Goal: Information Seeking & Learning: Learn about a topic

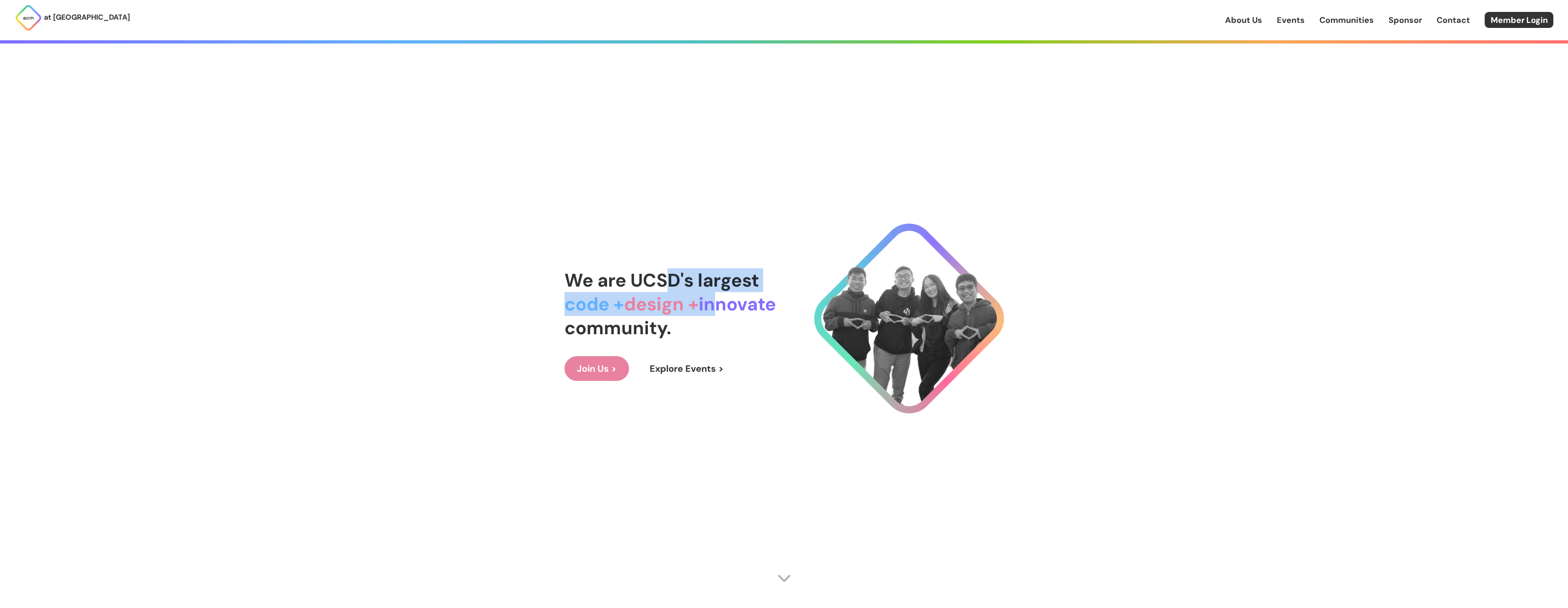
drag, startPoint x: 671, startPoint y: 282, endPoint x: 729, endPoint y: 304, distance: 62.0
click at [729, 302] on div "We are UCSD's largest code + design + innovate community." at bounding box center [670, 304] width 211 height 71
click at [722, 318] on div "We are UCSD's largest code + design + innovate community." at bounding box center [670, 304] width 211 height 71
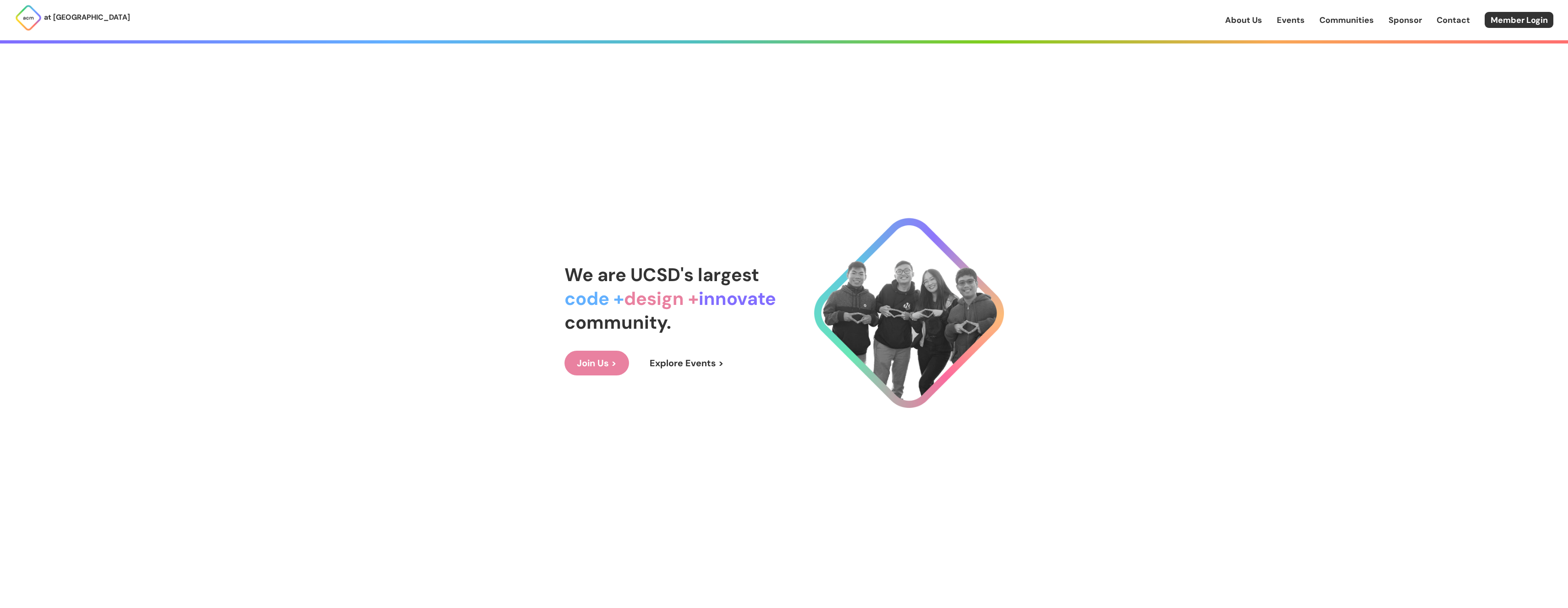
click at [1238, 26] on div "About Us Events Communities Sponsor Contact Member Login" at bounding box center [1396, 20] width 343 height 16
click at [1244, 20] on link "About Us" at bounding box center [1244, 20] width 37 height 12
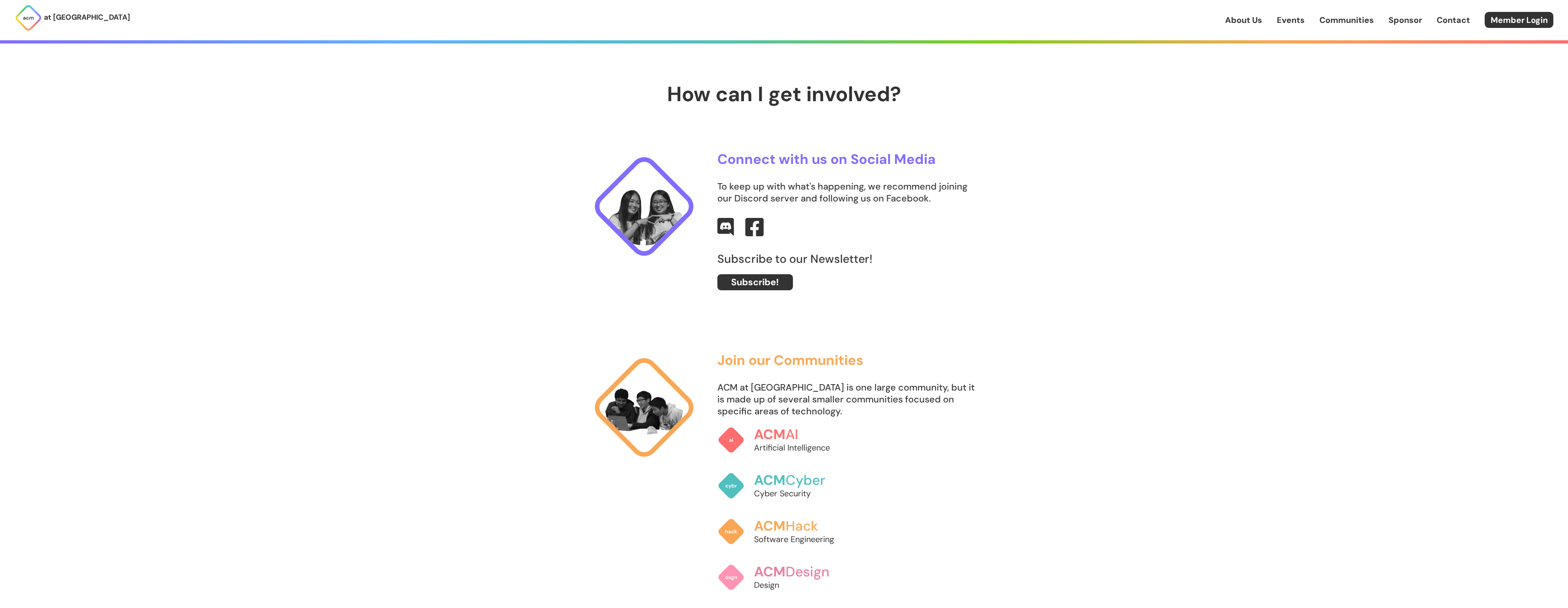
scroll to position [630, 0]
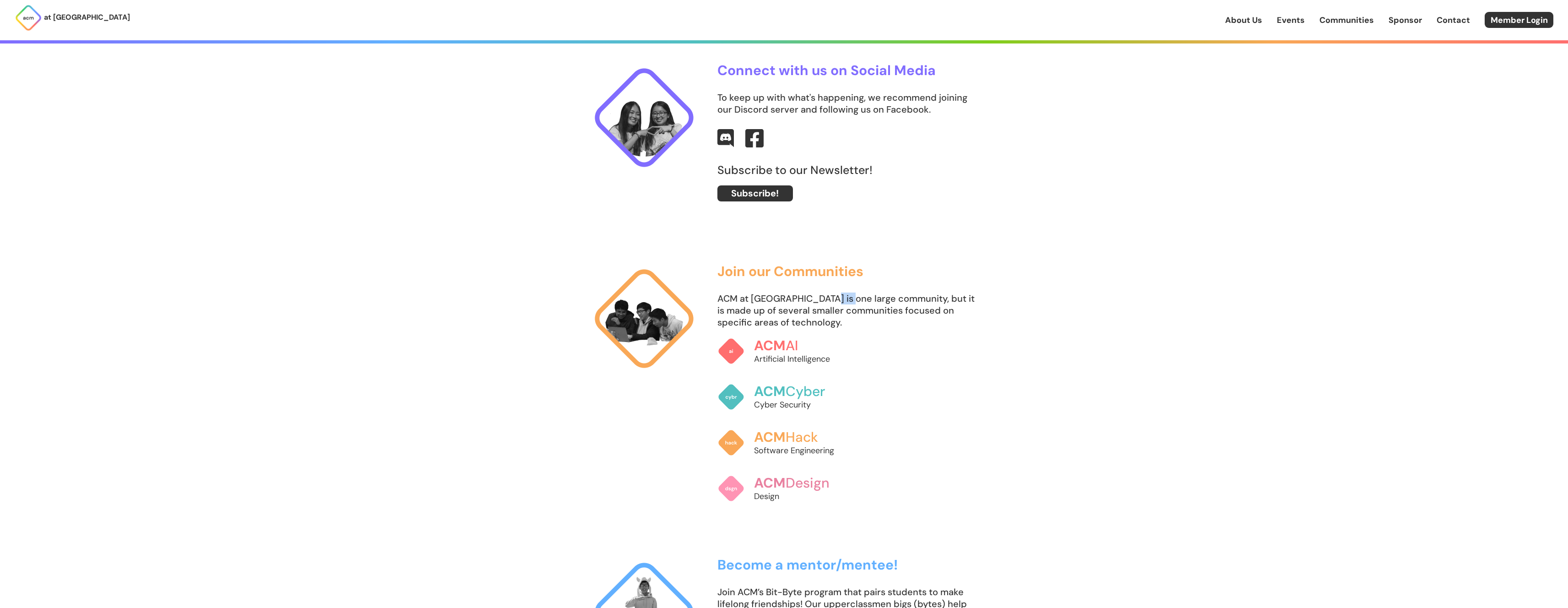
drag, startPoint x: 823, startPoint y: 293, endPoint x: 849, endPoint y: 293, distance: 26.0
click at [849, 293] on p "ACM at [GEOGRAPHIC_DATA] is one large community, but it is made up of several s…" at bounding box center [849, 310] width 262 height 36
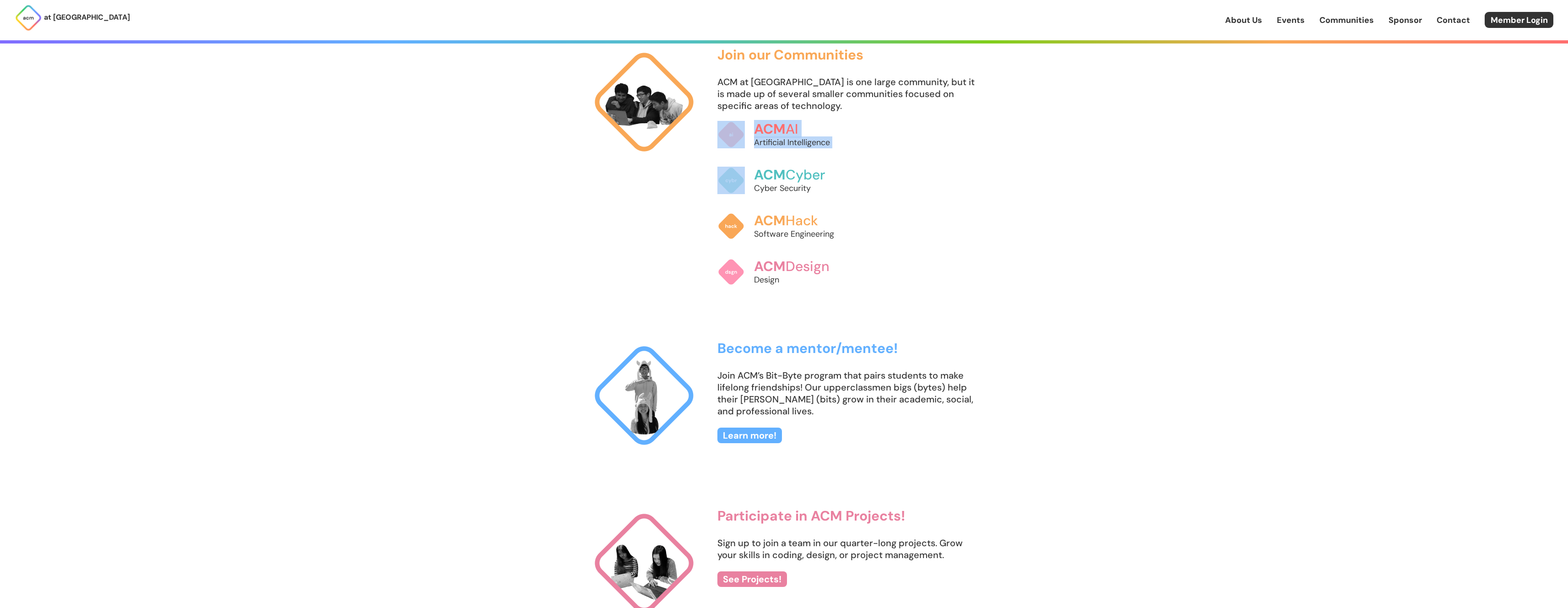
scroll to position [889, 0]
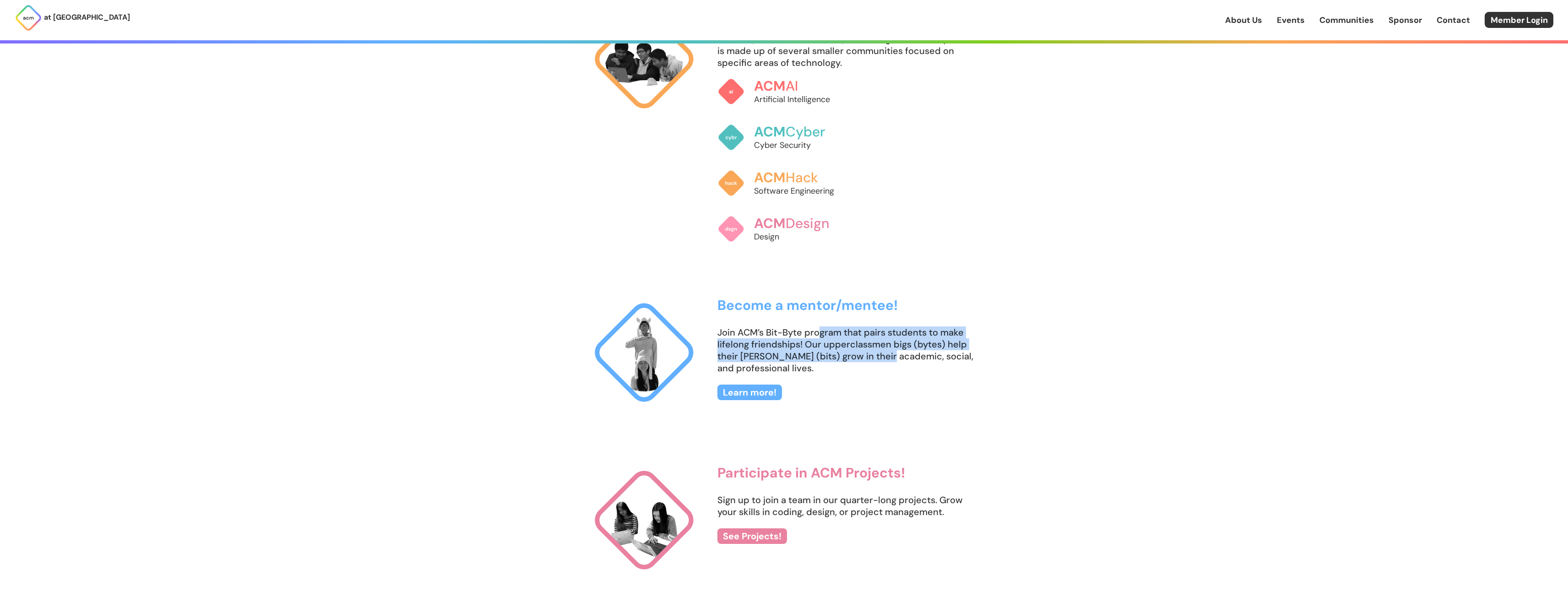
drag, startPoint x: 820, startPoint y: 334, endPoint x: 874, endPoint y: 354, distance: 57.6
click at [874, 354] on p "Join ACM’s Bit-Byte program that pairs students to make lifelong friendships! O…" at bounding box center [849, 350] width 262 height 47
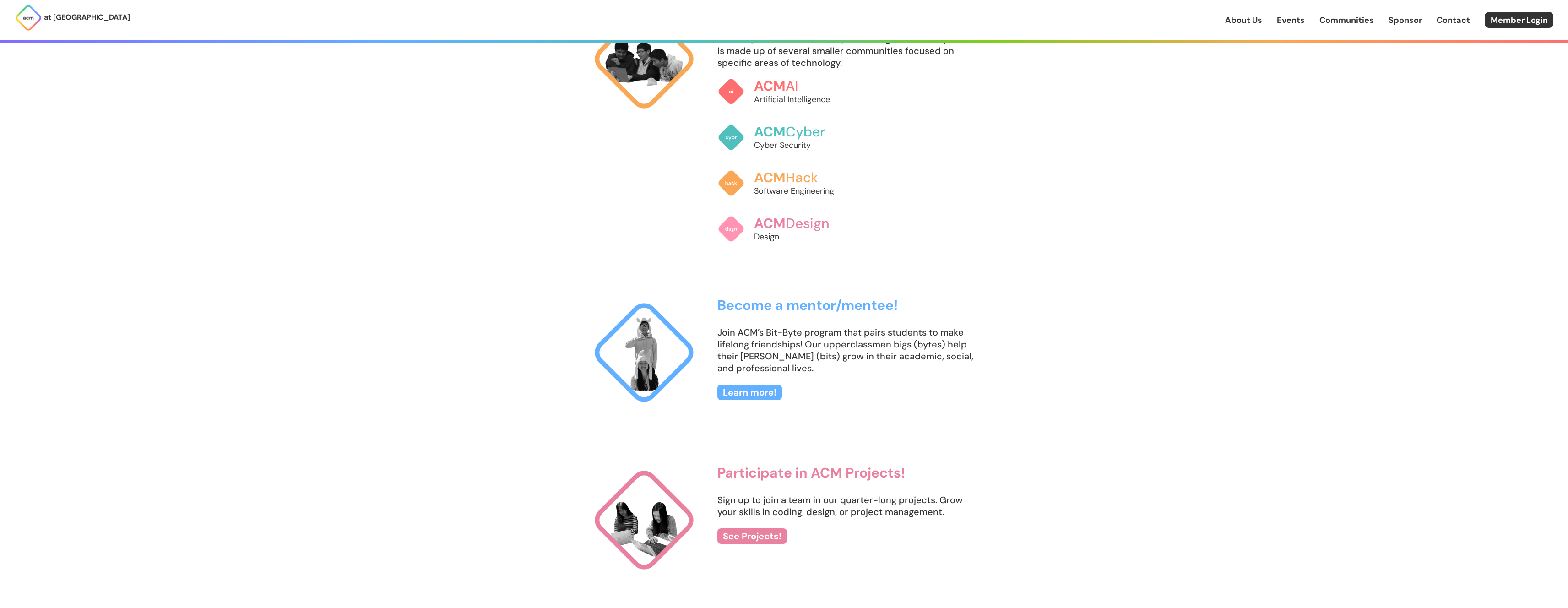
click at [877, 354] on p "Join ACM’s Bit-Byte program that pairs students to make lifelong friendships! O…" at bounding box center [849, 350] width 262 height 47
click at [882, 358] on p "Join ACM’s Bit-Byte program that pairs students to make lifelong friendships! O…" at bounding box center [849, 350] width 262 height 47
click at [881, 358] on p "Join ACM’s Bit-Byte program that pairs students to make lifelong friendships! O…" at bounding box center [849, 350] width 262 height 47
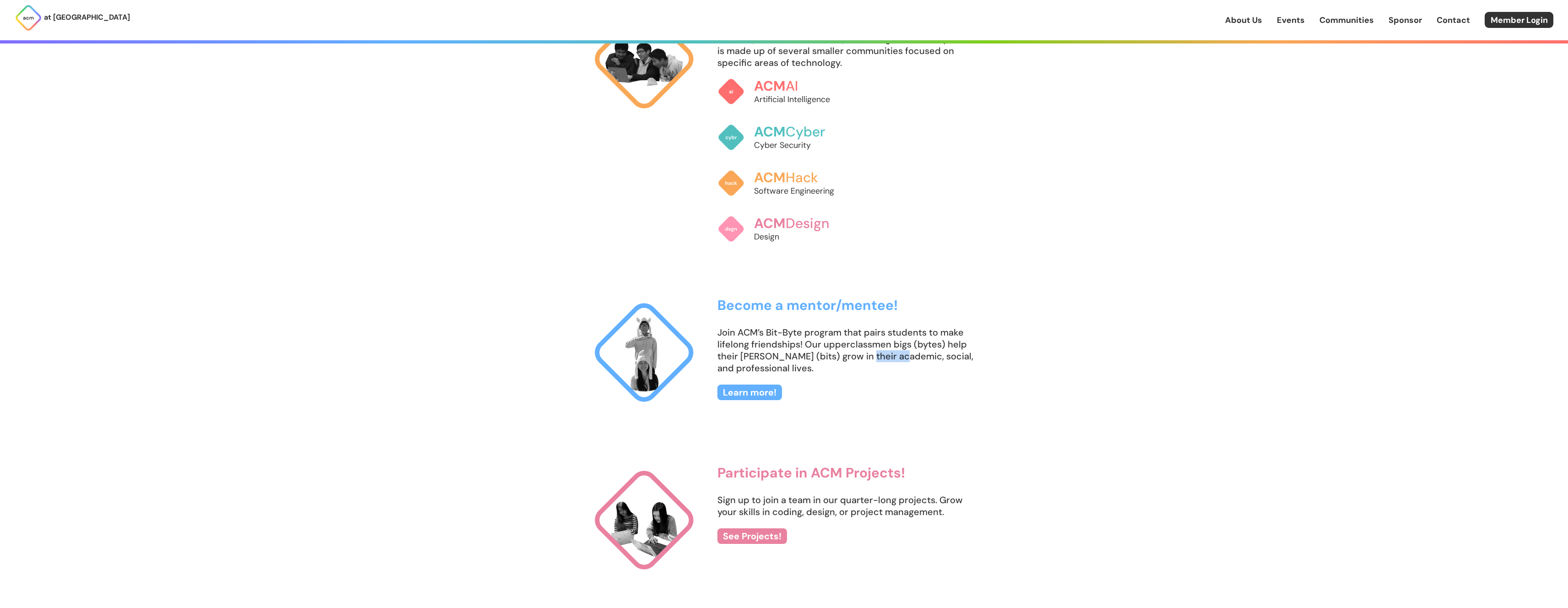
click at [881, 358] on p "Join ACM’s Bit-Byte program that pairs students to make lifelong friendships! O…" at bounding box center [849, 350] width 262 height 47
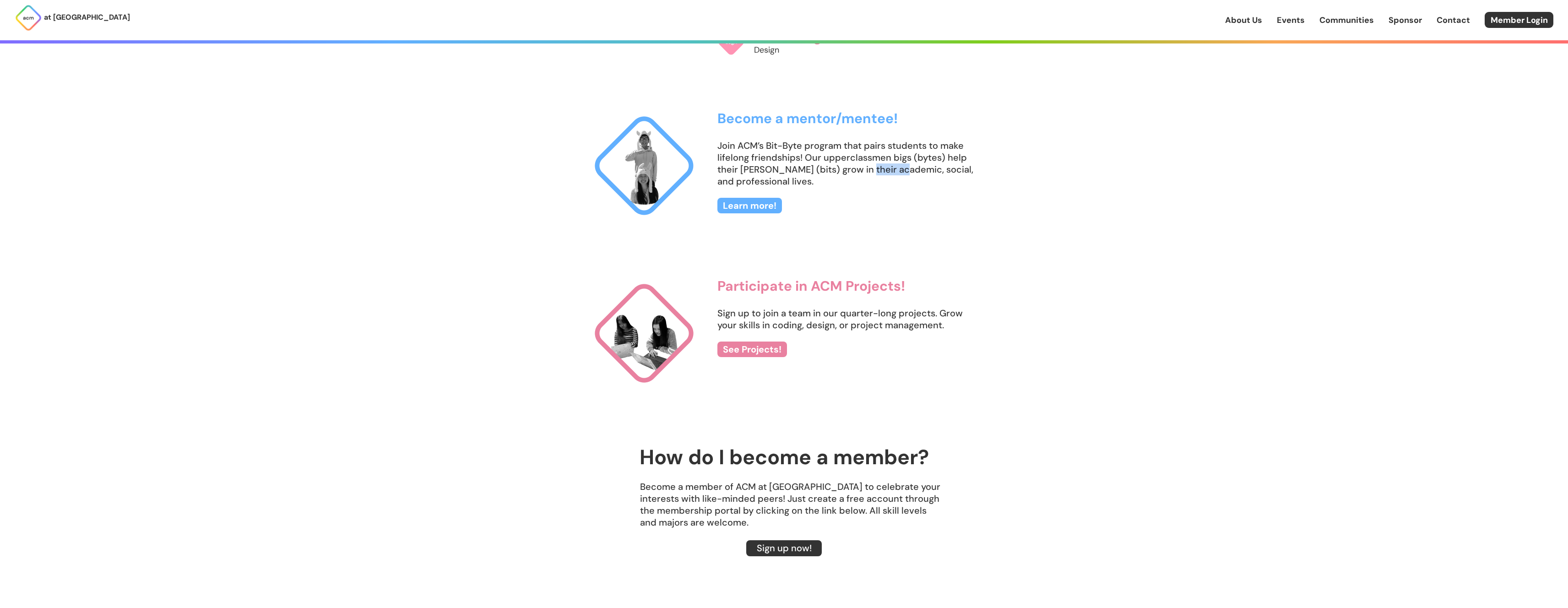
scroll to position [1078, 0]
click at [863, 320] on p "Sign up to join a team in our quarter-long projects. Grow your skills in coding…" at bounding box center [849, 317] width 262 height 24
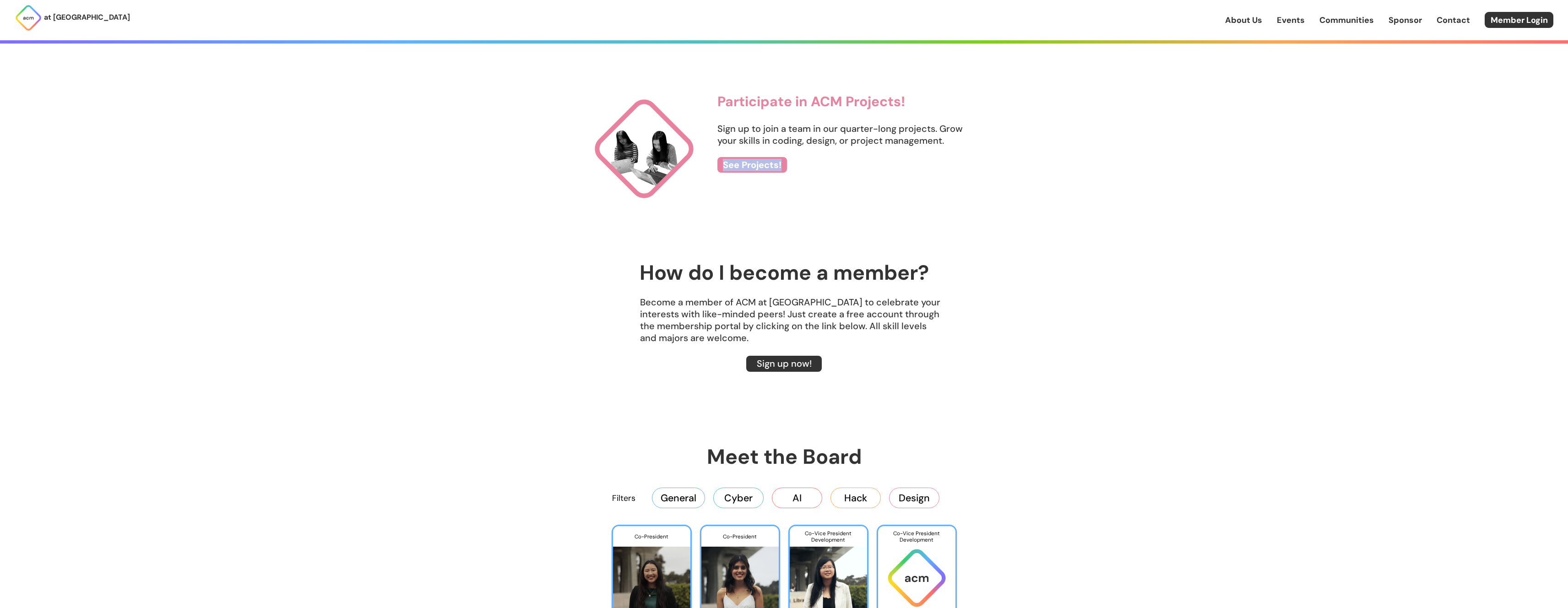
scroll to position [1261, 0]
click at [811, 314] on p "Become a member of ACM at UCSD to celebrate your interests with like-minded pee…" at bounding box center [784, 320] width 439 height 47
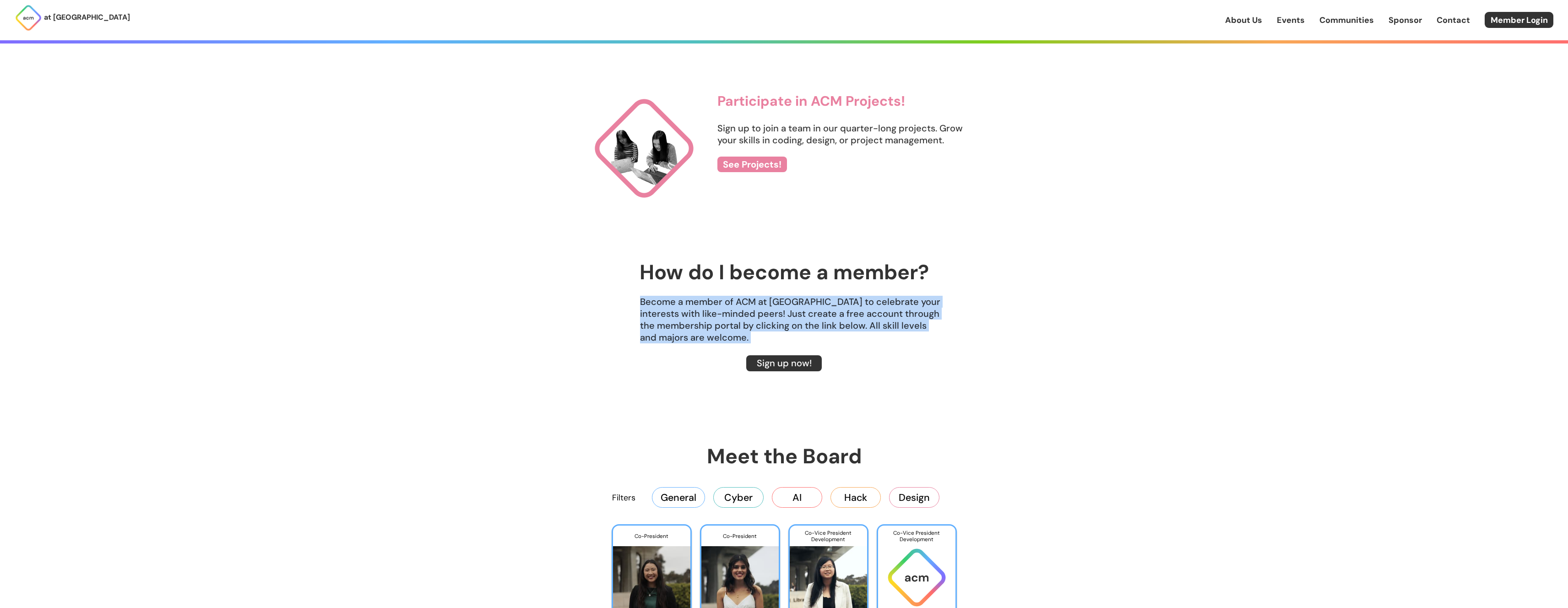
click at [811, 314] on p "Become a member of ACM at UCSD to celebrate your interests with like-minded pee…" at bounding box center [784, 320] width 439 height 47
click at [838, 320] on p "Become a member of ACM at UCSD to celebrate your interests with like-minded pee…" at bounding box center [784, 320] width 439 height 47
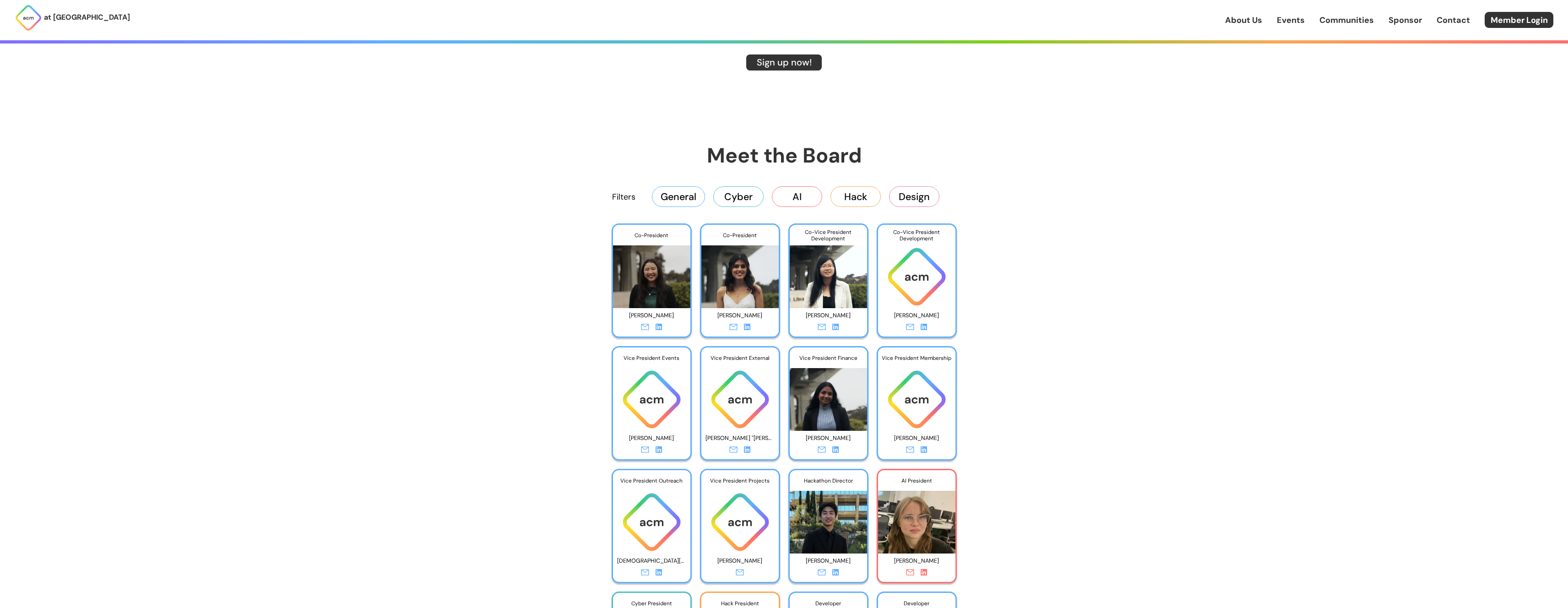
scroll to position [1560, 0]
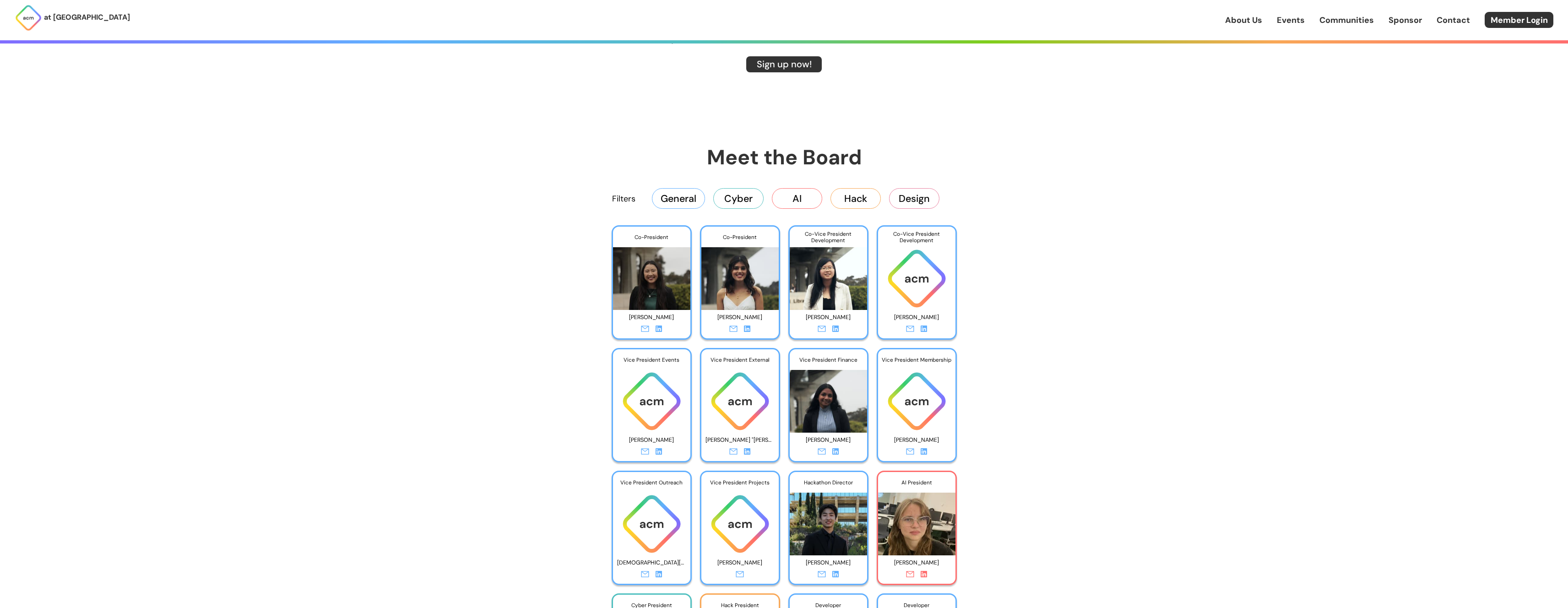
click at [777, 200] on button "AI" at bounding box center [797, 198] width 51 height 20
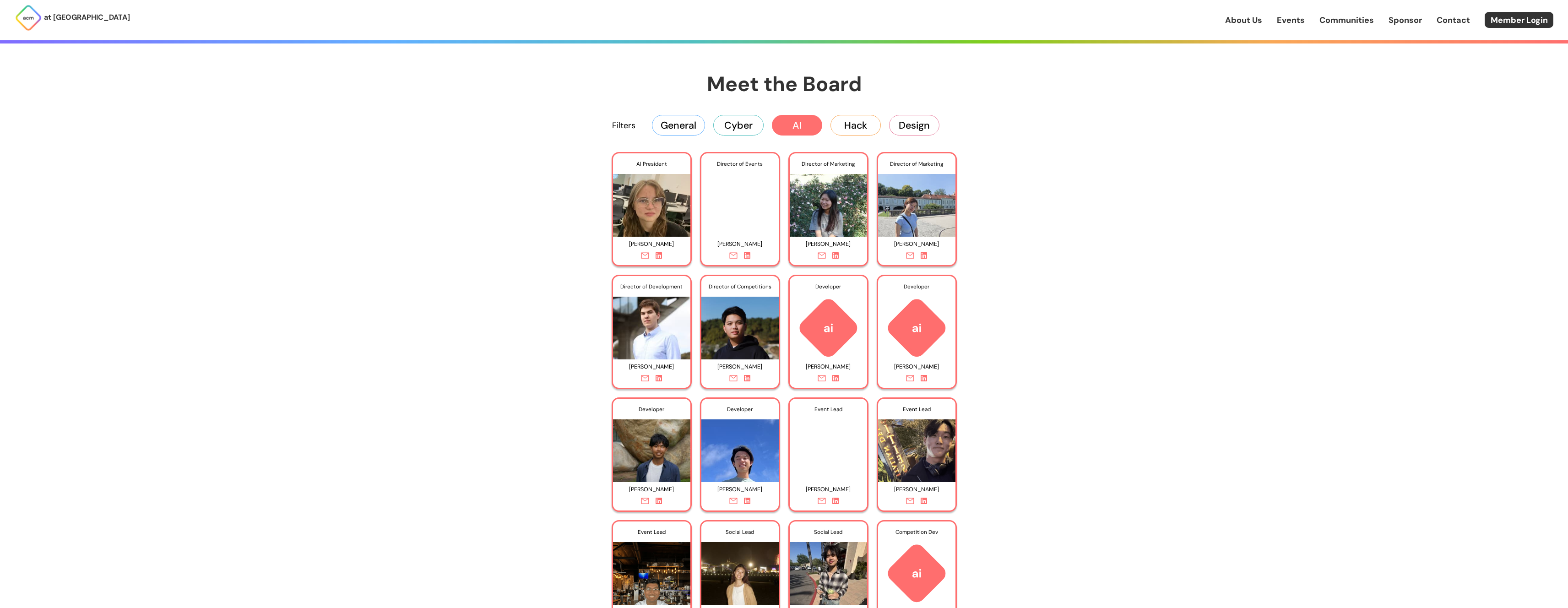
scroll to position [1654, 0]
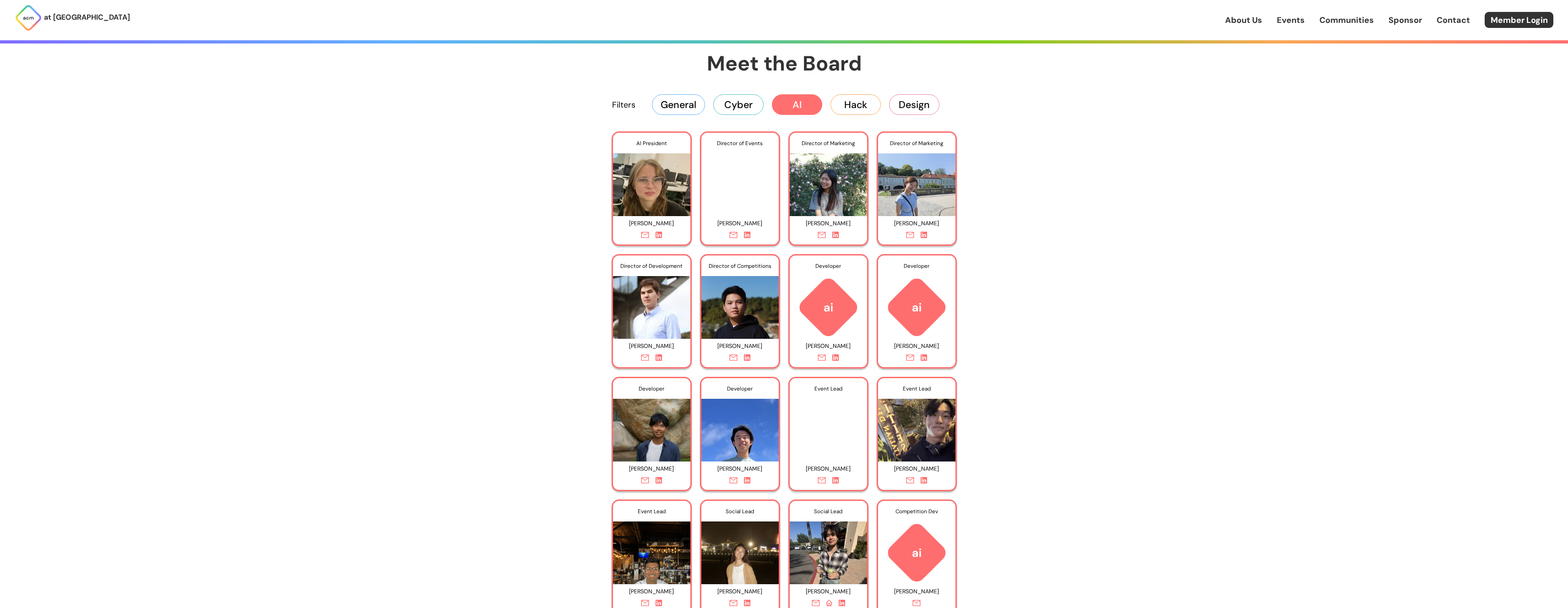
click at [993, 344] on div "AI President Anya Chernova Director of Events Stephen Huang Director of Marketi…" at bounding box center [784, 495] width 423 height 728
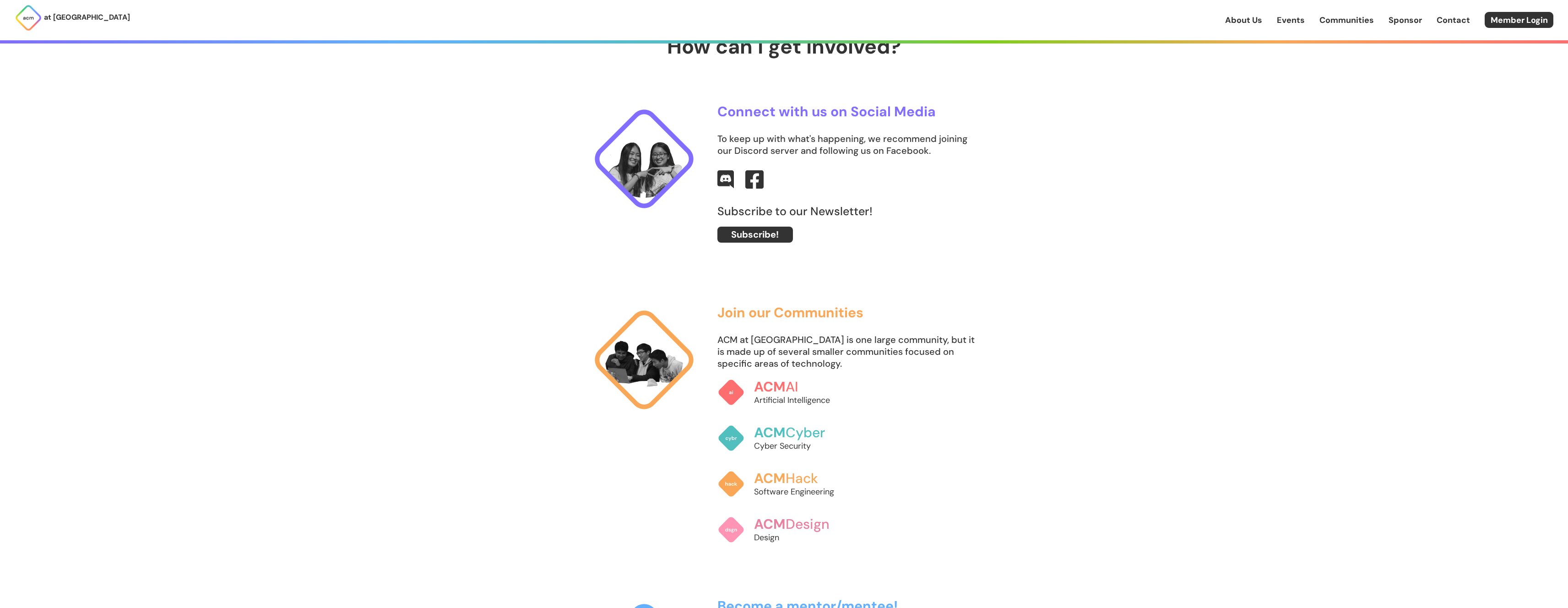
scroll to position [0, 0]
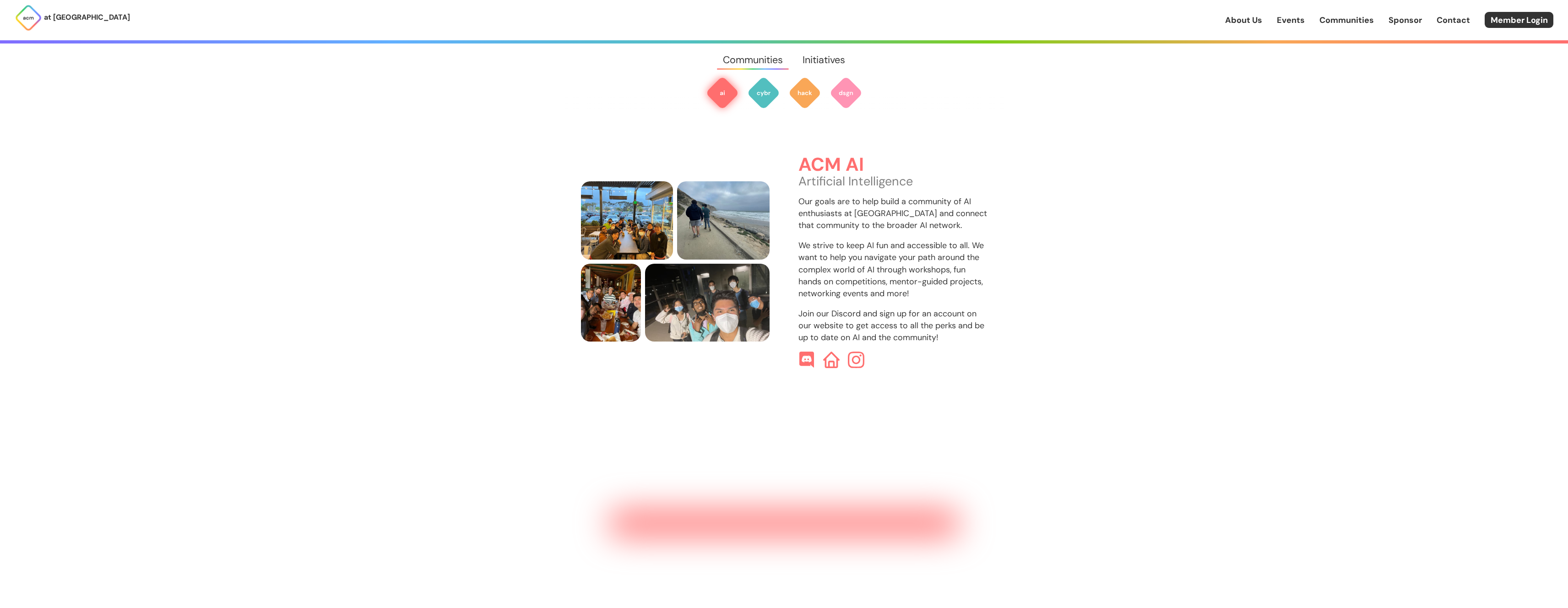
scroll to position [374, 0]
drag, startPoint x: 877, startPoint y: 239, endPoint x: 909, endPoint y: 241, distance: 32.1
click at [909, 241] on p "We strive to keep AI fun and accessible to all. We want to help you navigate yo…" at bounding box center [893, 269] width 189 height 60
drag, startPoint x: 909, startPoint y: 241, endPoint x: 926, endPoint y: 260, distance: 25.5
click at [925, 260] on p "We strive to keep AI fun and accessible to all. We want to help you navigate yo…" at bounding box center [893, 269] width 189 height 60
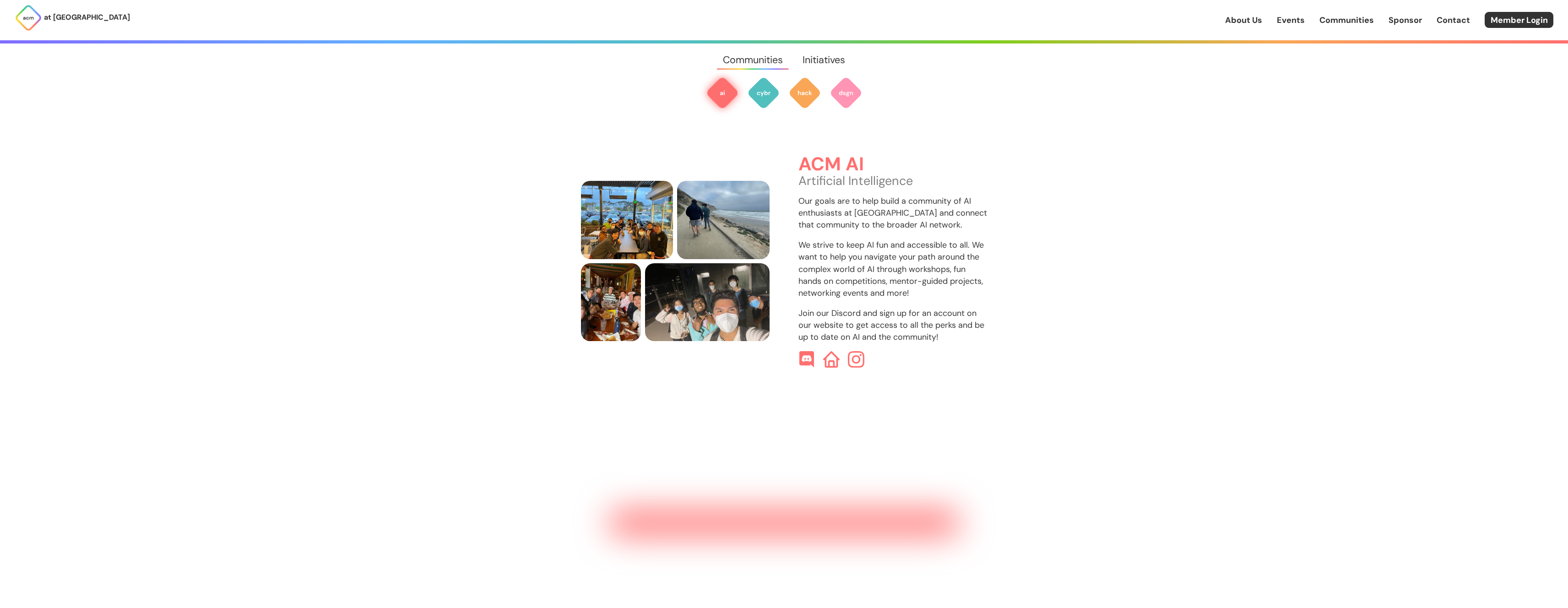
scroll to position [273, 0]
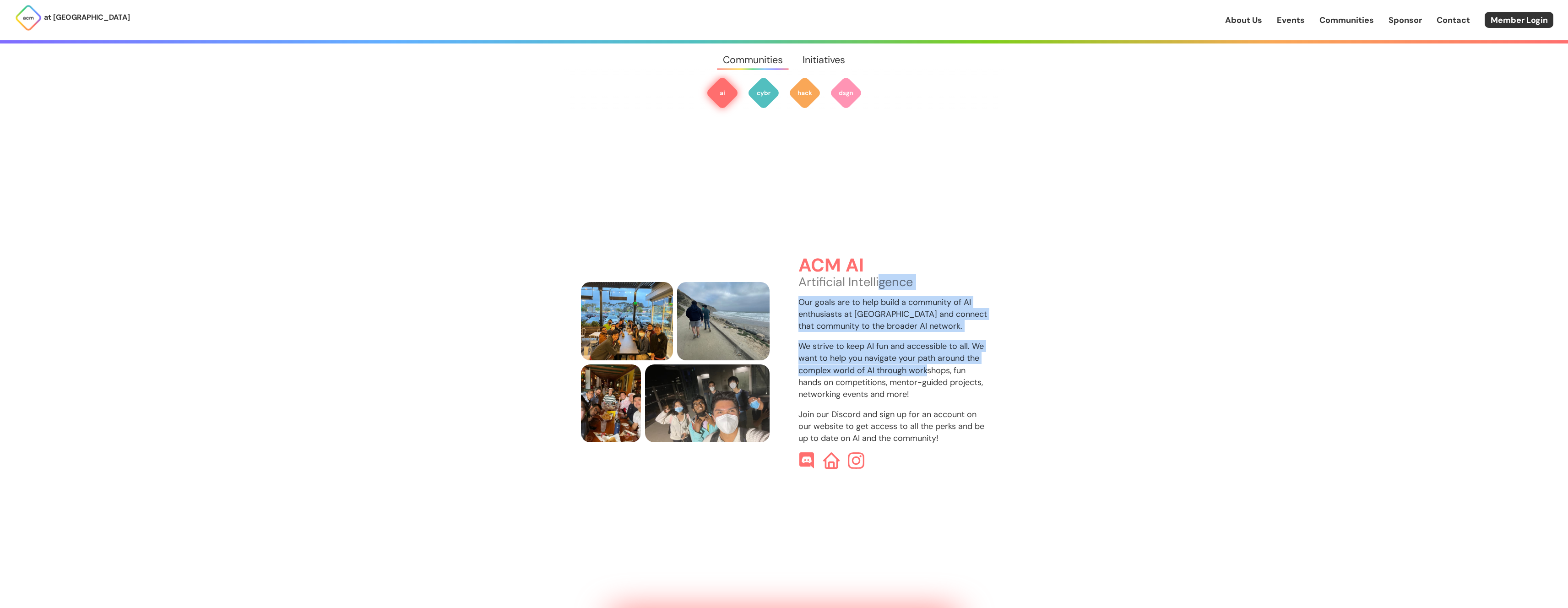
drag, startPoint x: 926, startPoint y: 261, endPoint x: 882, endPoint y: 269, distance: 44.7
click at [882, 269] on div "ACM AI Artificial Intelligence Our goals are to help build a community of AI en…" at bounding box center [893, 362] width 189 height 213
click at [884, 340] on p "We strive to keep AI fun and accessible to all. We want to help you navigate yo…" at bounding box center [893, 370] width 189 height 60
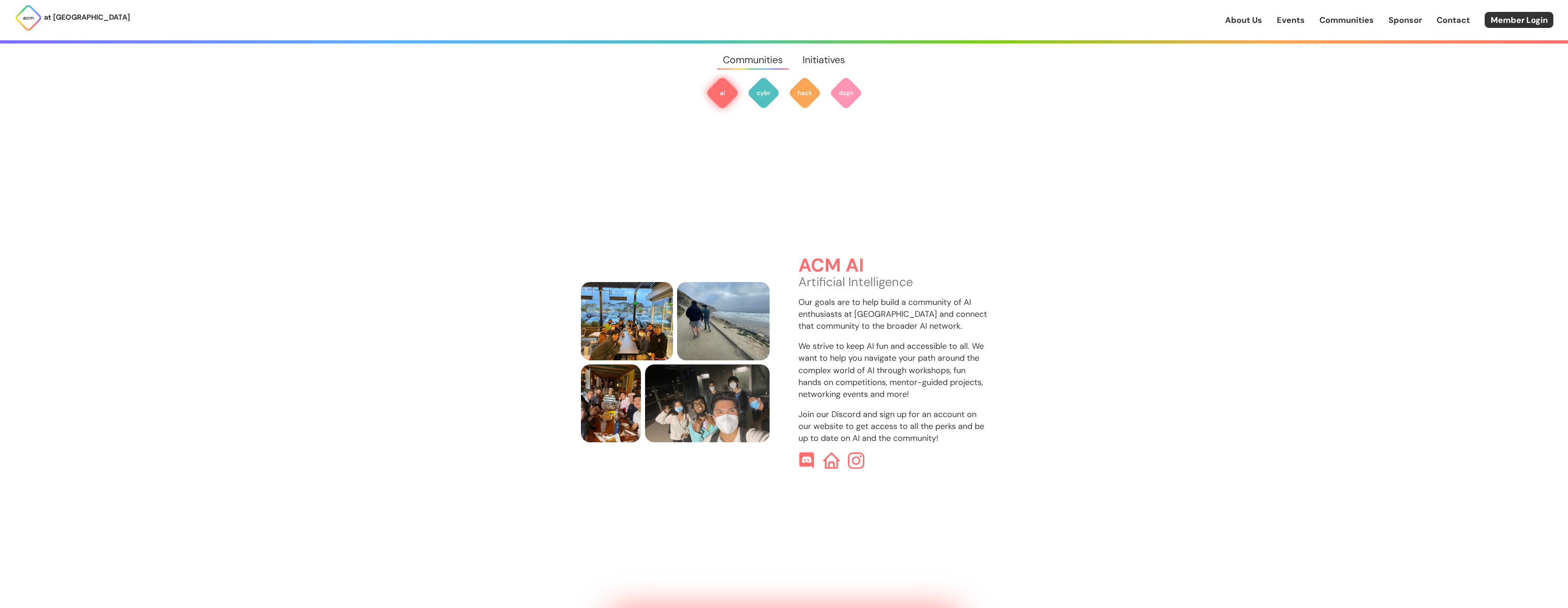
click at [725, 98] on img at bounding box center [723, 93] width 33 height 33
click at [829, 60] on link "Initiatives" at bounding box center [824, 60] width 62 height 33
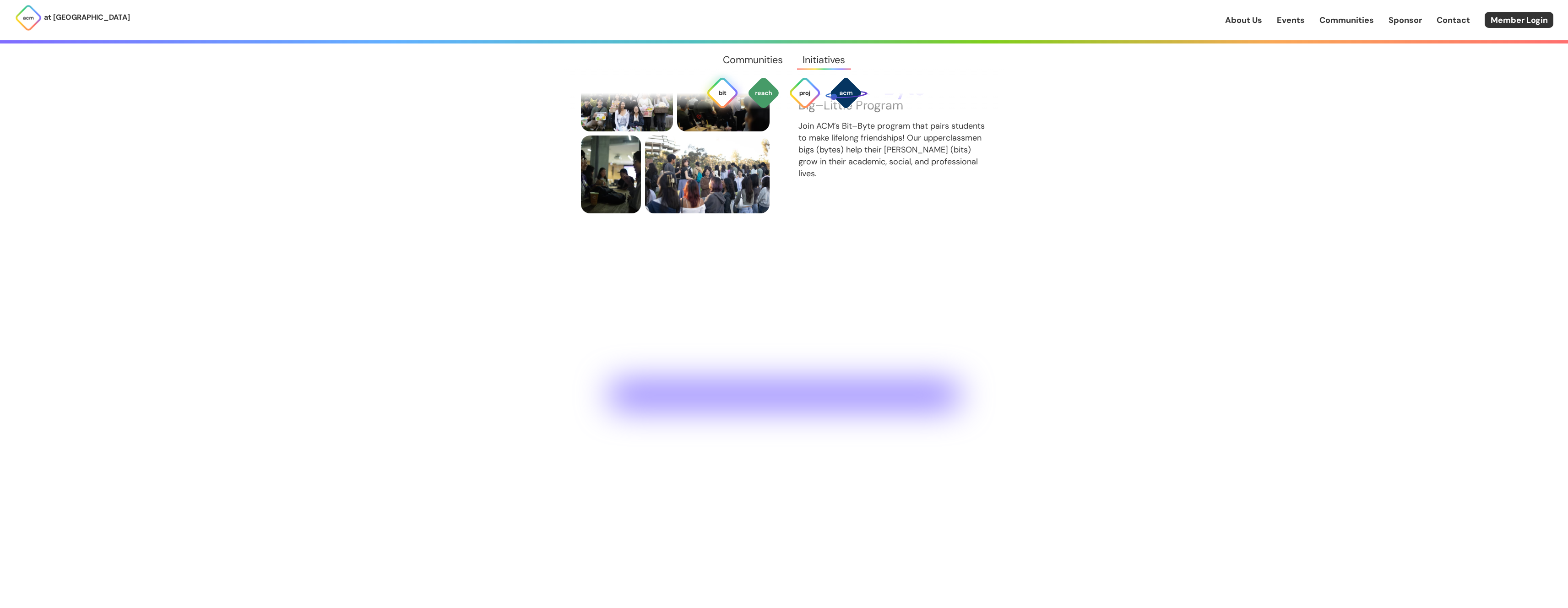
scroll to position [2954, 0]
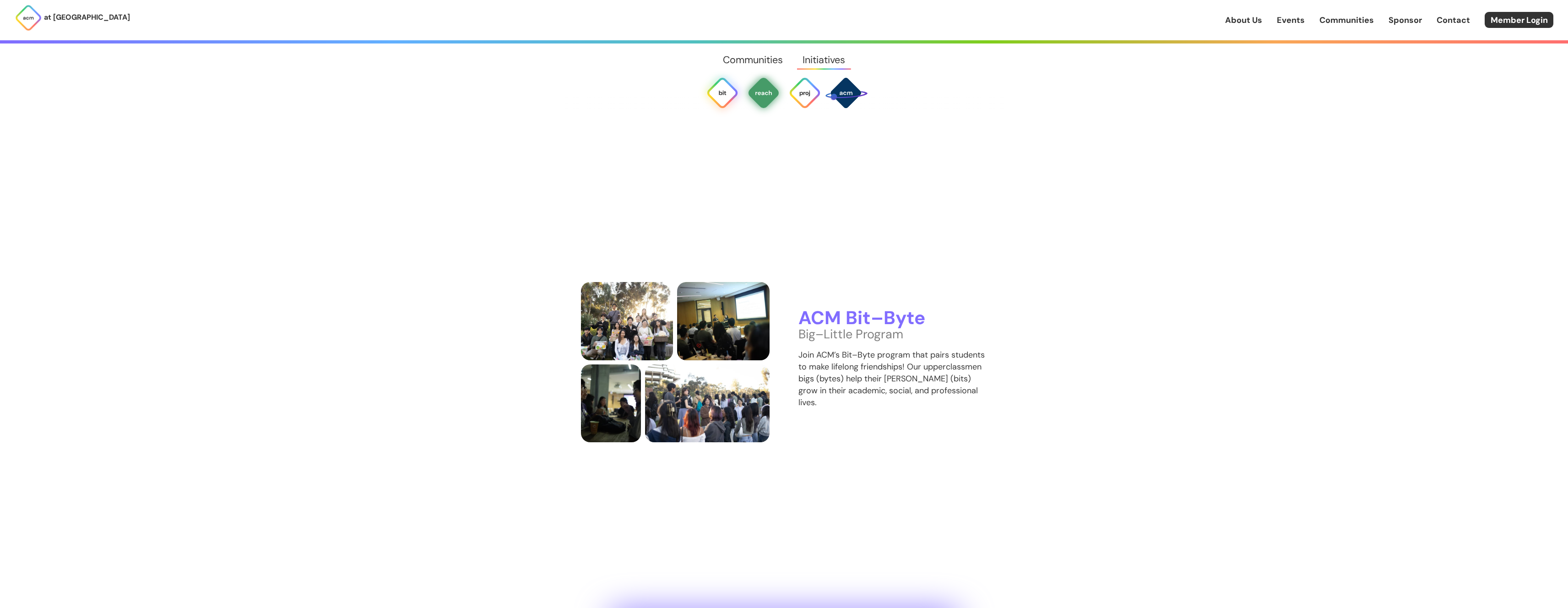
click at [758, 98] on img at bounding box center [763, 93] width 33 height 33
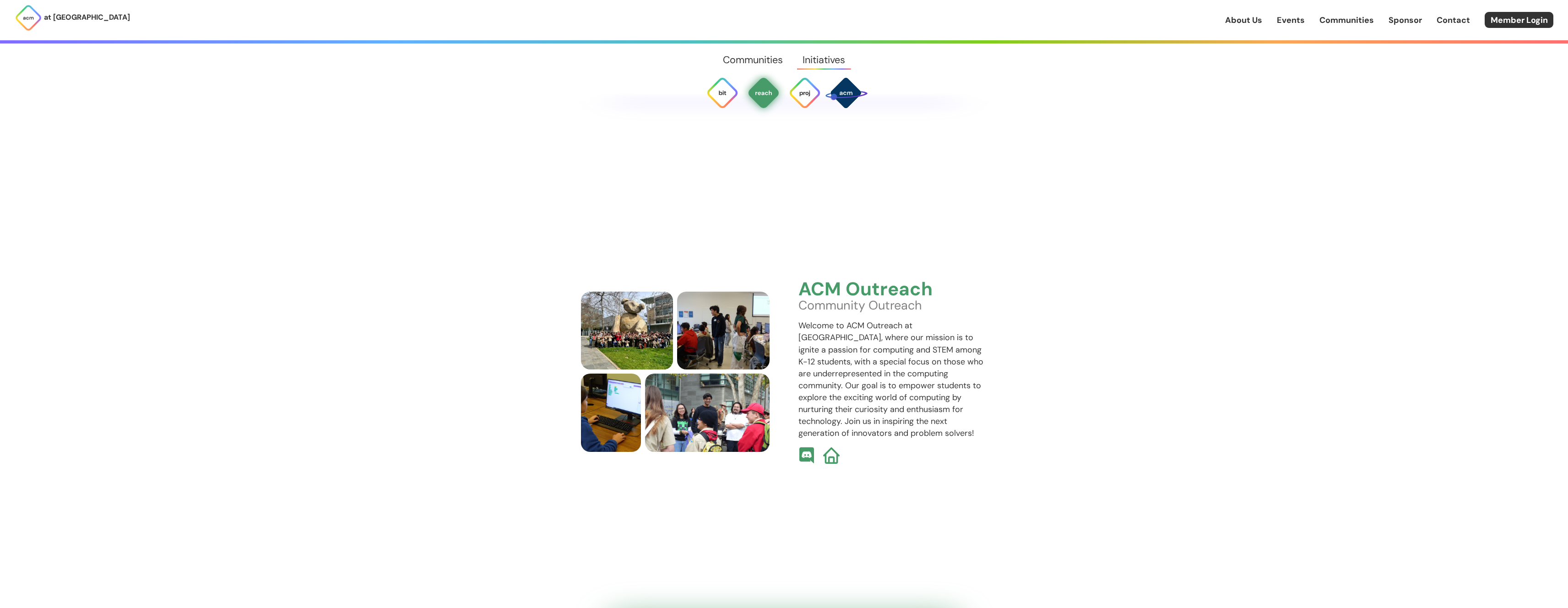
scroll to position [3243, 0]
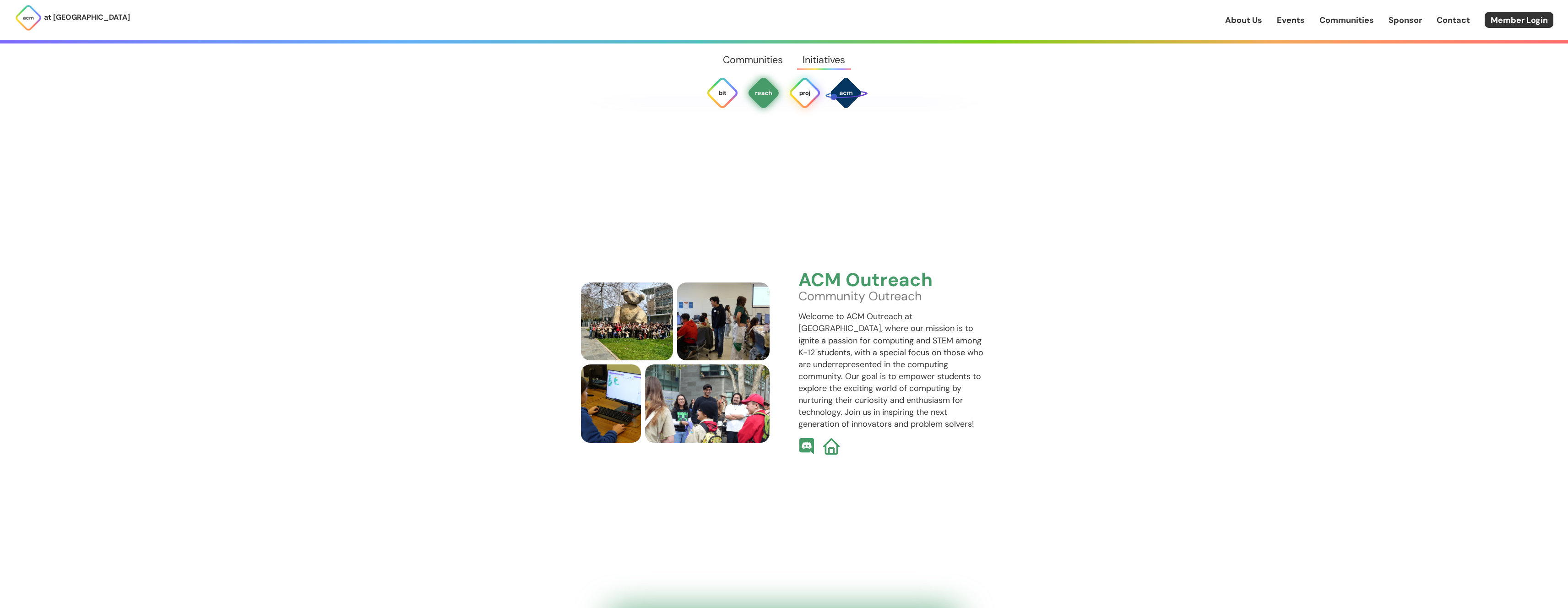
click at [800, 94] on img at bounding box center [805, 93] width 33 height 33
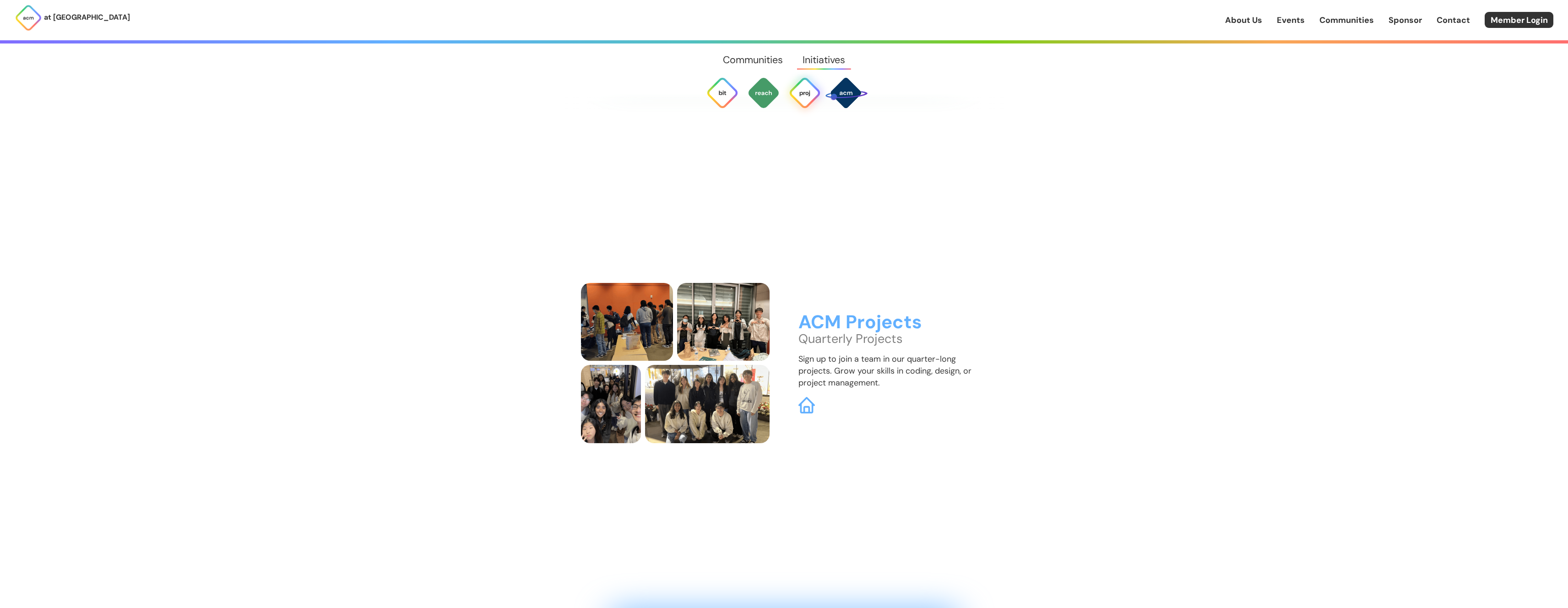
scroll to position [3807, 0]
click at [852, 96] on img at bounding box center [845, 93] width 43 height 43
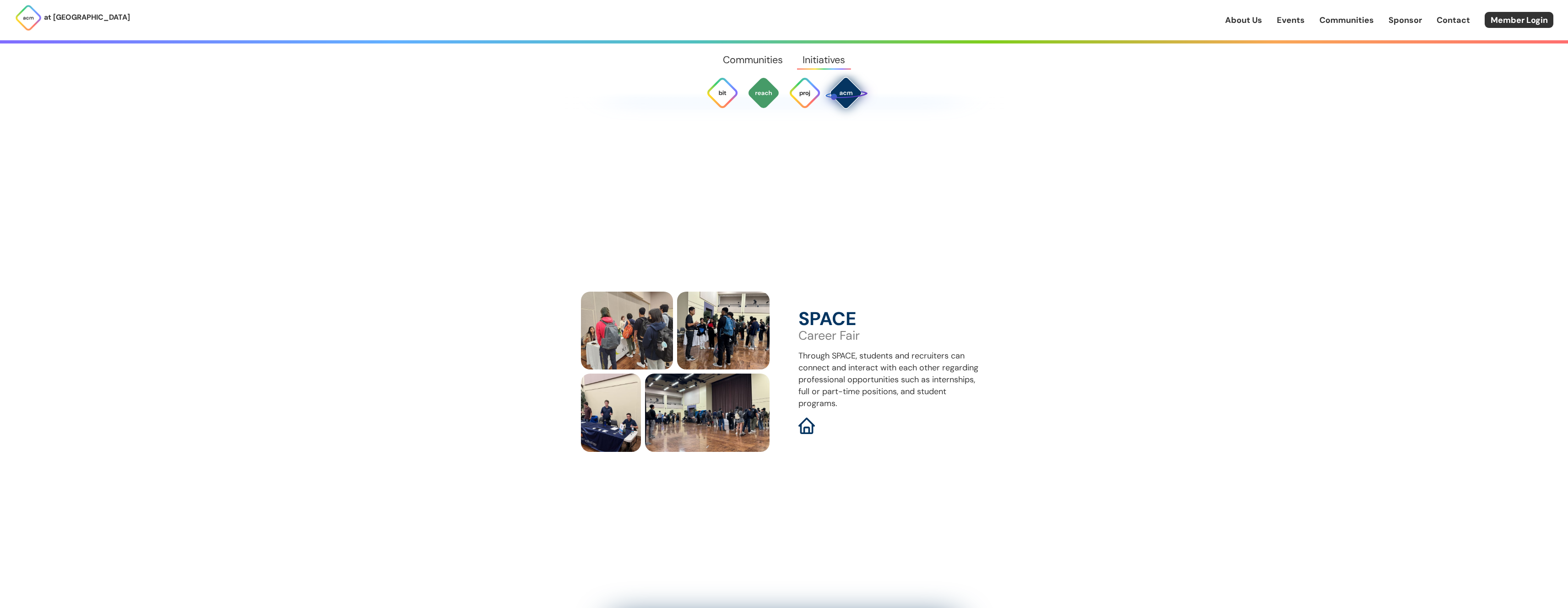
scroll to position [4372, 0]
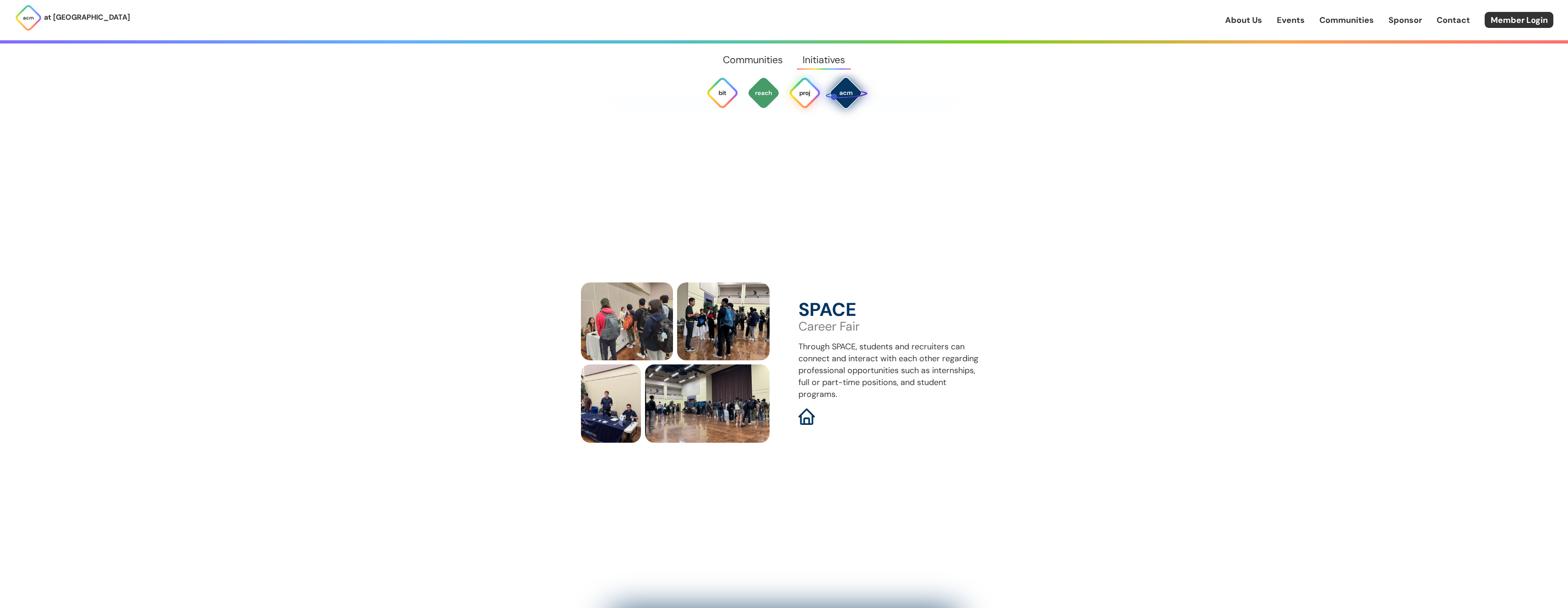
click at [810, 97] on img at bounding box center [805, 93] width 33 height 33
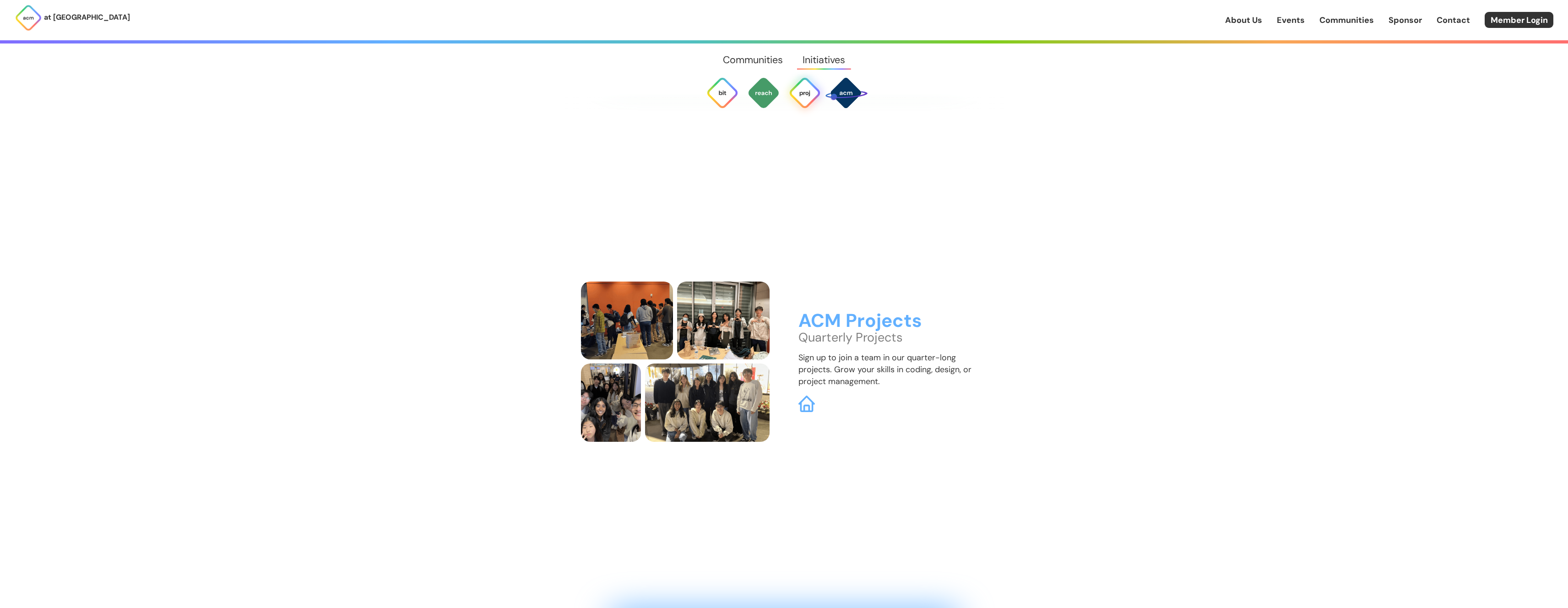
scroll to position [3807, 0]
click at [808, 396] on img at bounding box center [807, 405] width 18 height 18
